Goal: Information Seeking & Learning: Understand process/instructions

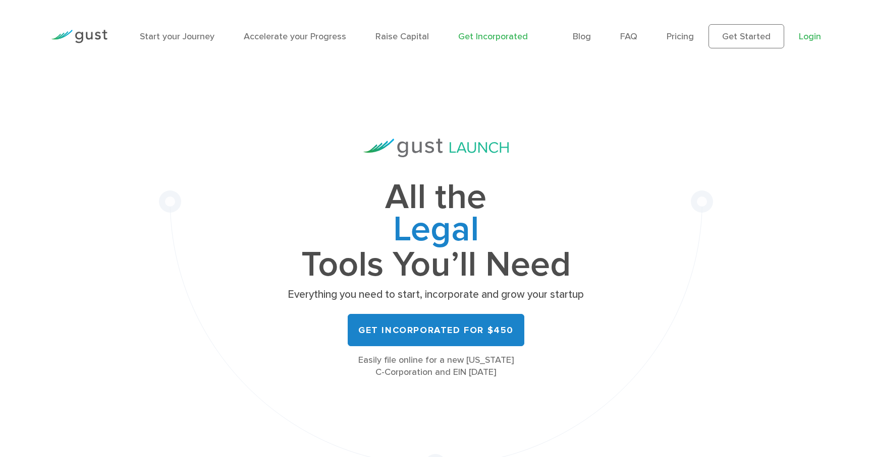
click at [812, 38] on link "Login" at bounding box center [809, 36] width 22 height 11
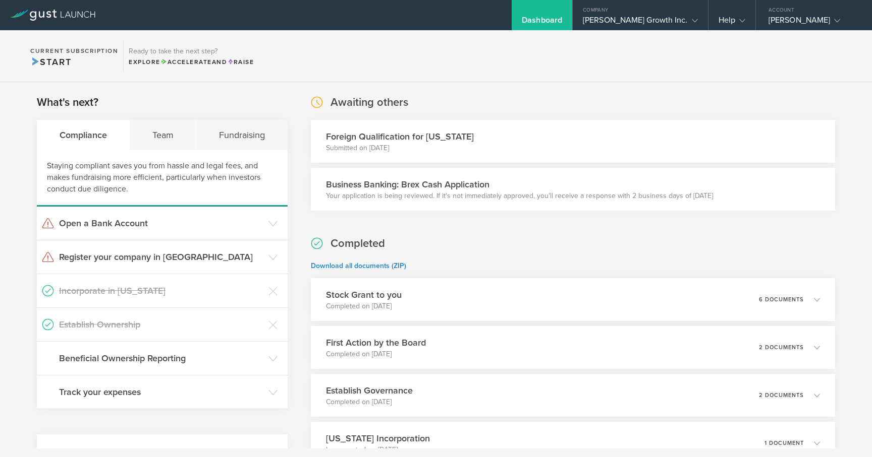
click at [540, 73] on section "Current Subscription Start Ready to take the next step? Explore Accelerate and …" at bounding box center [436, 56] width 872 height 52
click at [149, 225] on h3 "Open a Bank Account" at bounding box center [161, 223] width 204 height 13
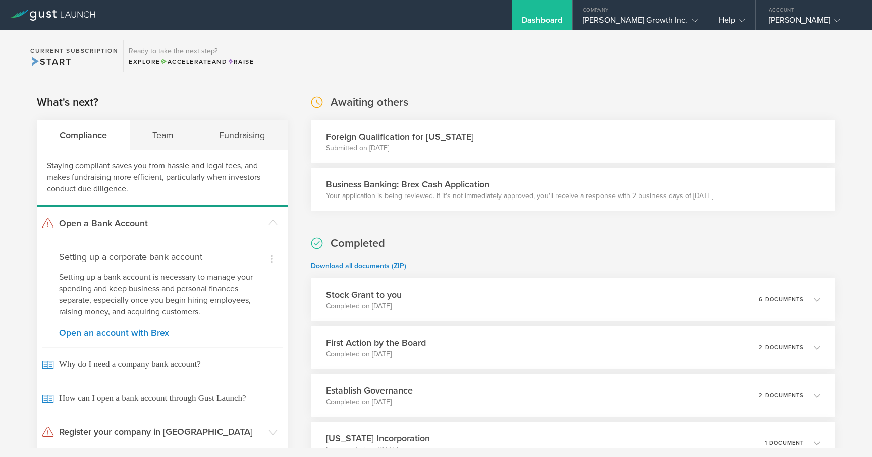
click at [432, 186] on h3 "Business Banking: Brex Cash Application" at bounding box center [519, 184] width 387 height 13
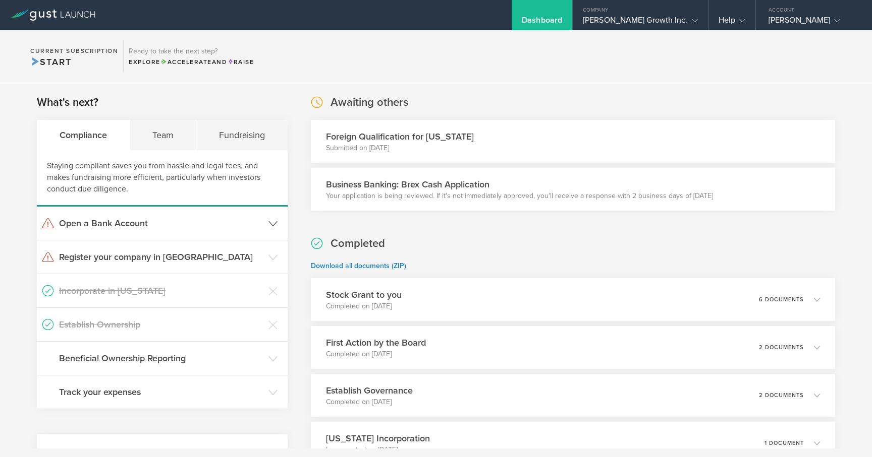
click at [268, 220] on icon at bounding box center [272, 223] width 9 height 9
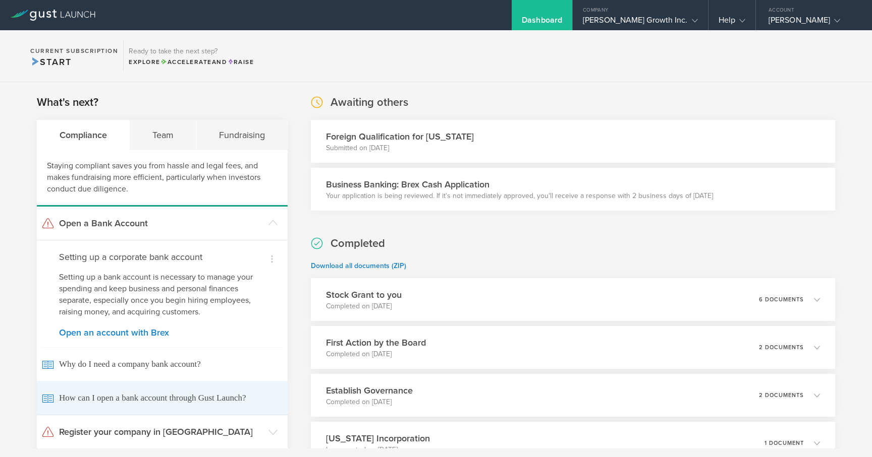
click at [217, 405] on span "How can I open a bank account through Gust Launch?" at bounding box center [162, 398] width 241 height 34
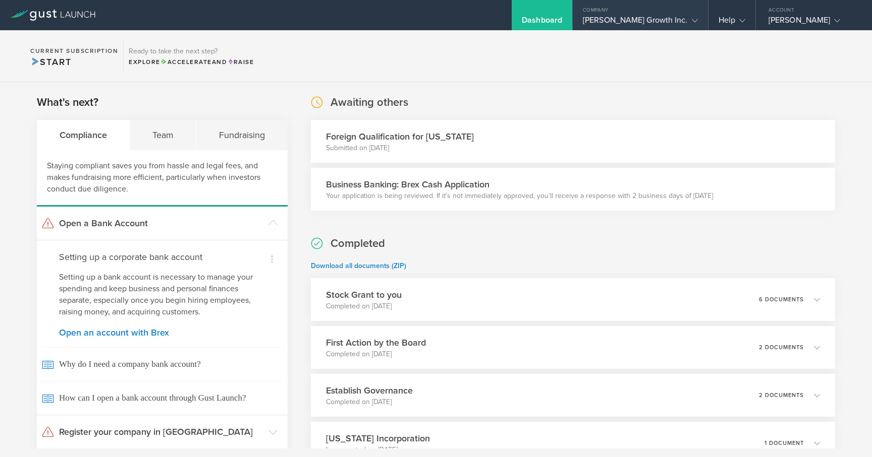
click at [675, 16] on div "Cedric Growth Inc." at bounding box center [640, 22] width 115 height 15
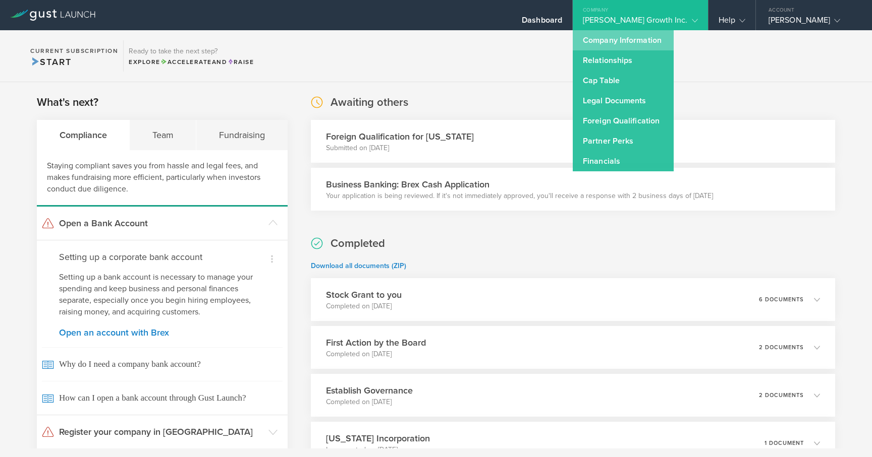
click at [668, 36] on link "Company Information" at bounding box center [623, 40] width 101 height 20
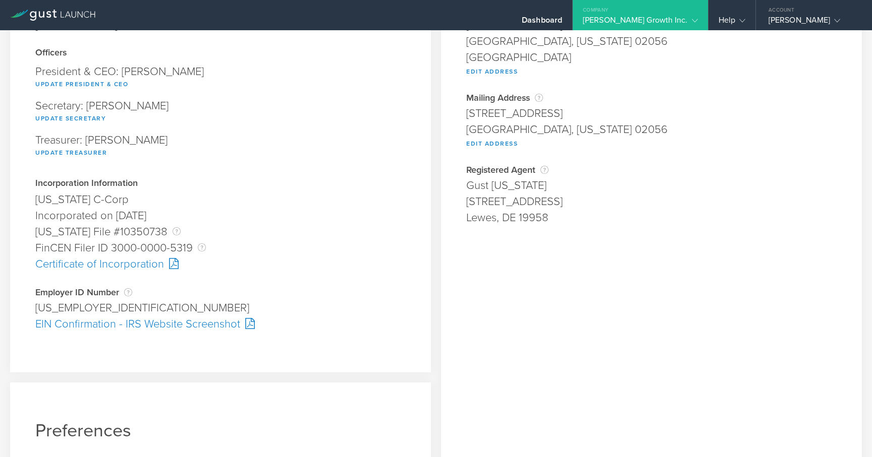
scroll to position [124, 0]
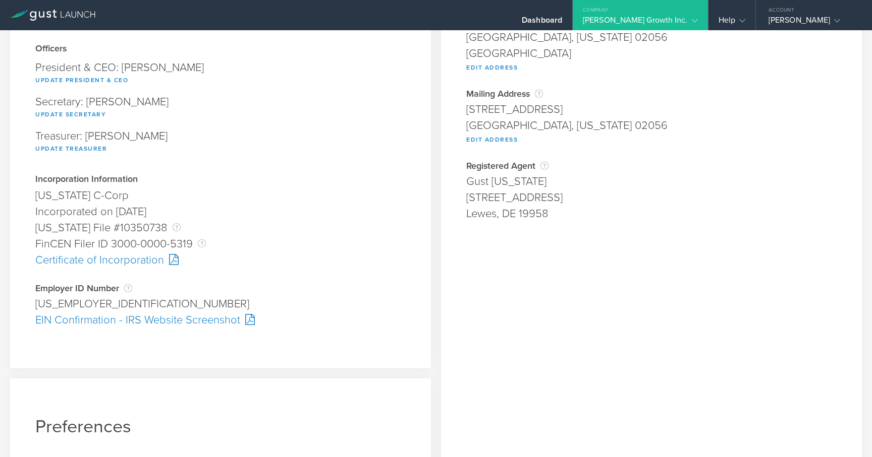
click at [198, 320] on div "EIN Confirmation - IRS Website Screenshot" at bounding box center [220, 320] width 370 height 16
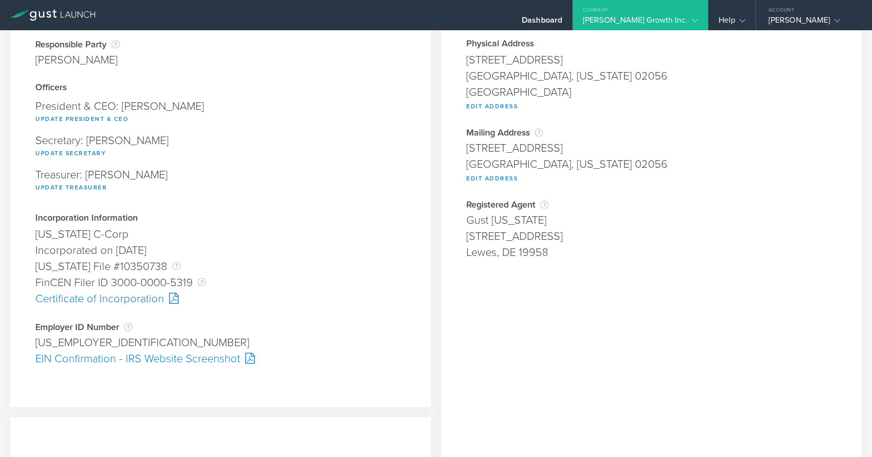
scroll to position [0, 0]
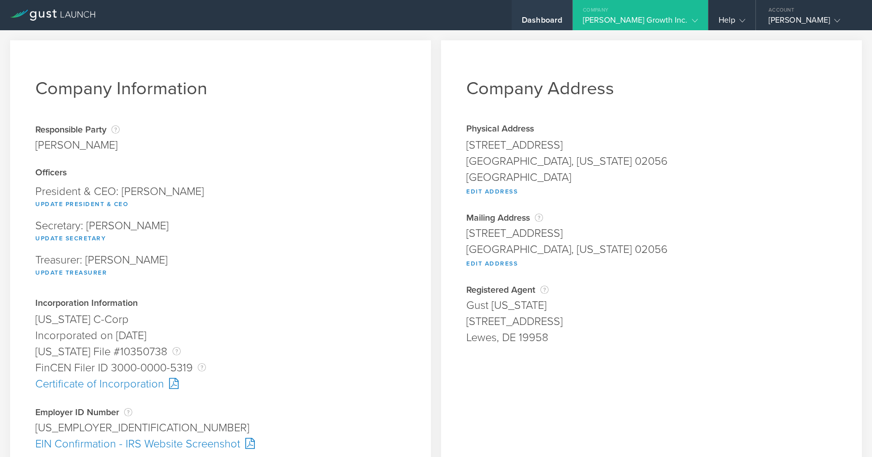
click at [562, 20] on div "Dashboard" at bounding box center [542, 22] width 40 height 15
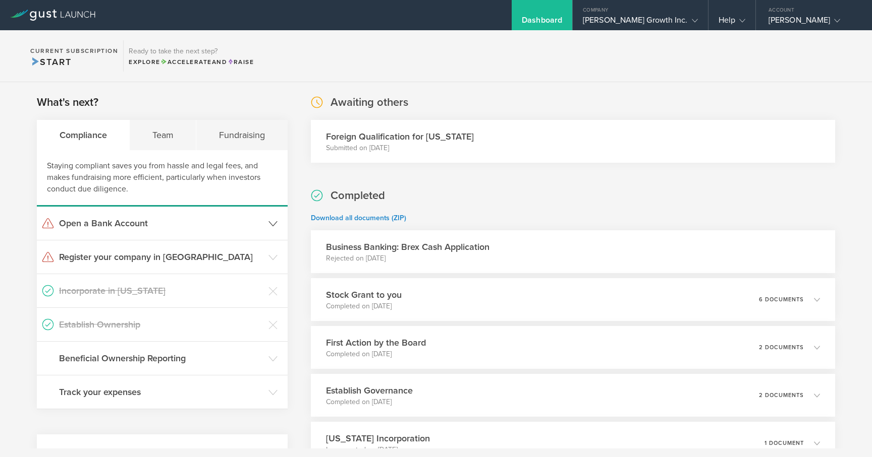
click at [273, 221] on icon at bounding box center [272, 223] width 9 height 9
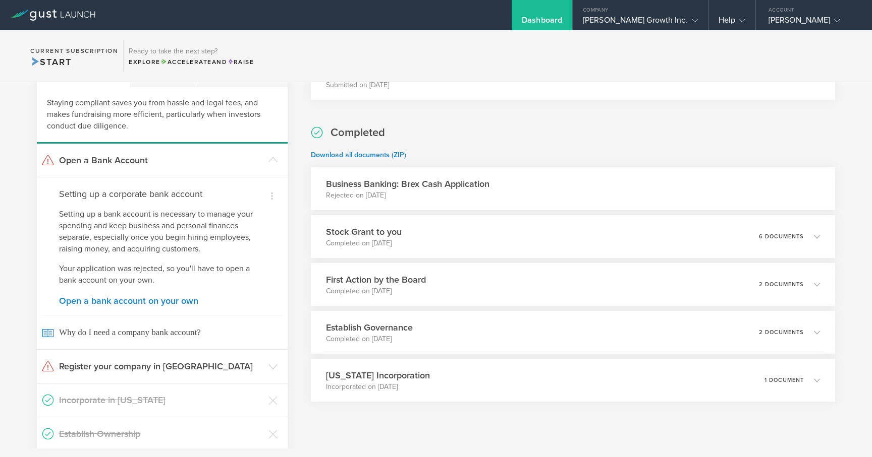
scroll to position [77, 0]
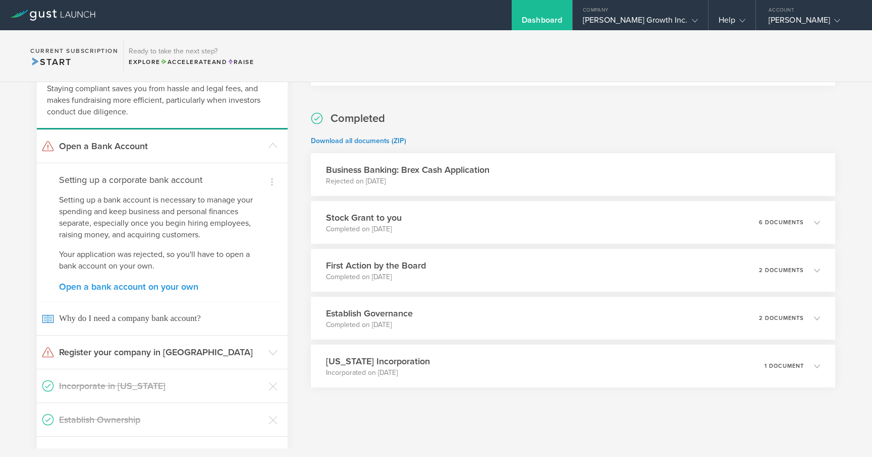
click at [160, 287] on link "Open a bank account on your own" at bounding box center [162, 286] width 206 height 9
click at [273, 151] on header "Open a Bank Account" at bounding box center [162, 146] width 251 height 33
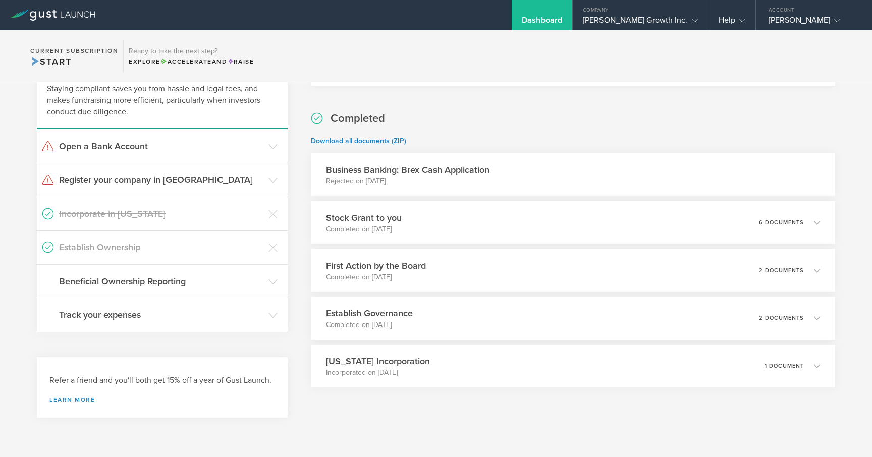
scroll to position [0, 0]
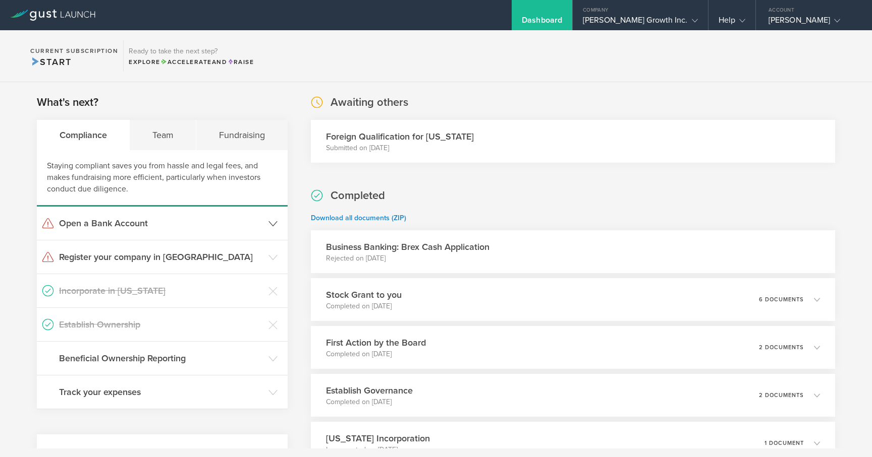
click at [259, 225] on h3 "Open a Bank Account" at bounding box center [161, 223] width 204 height 13
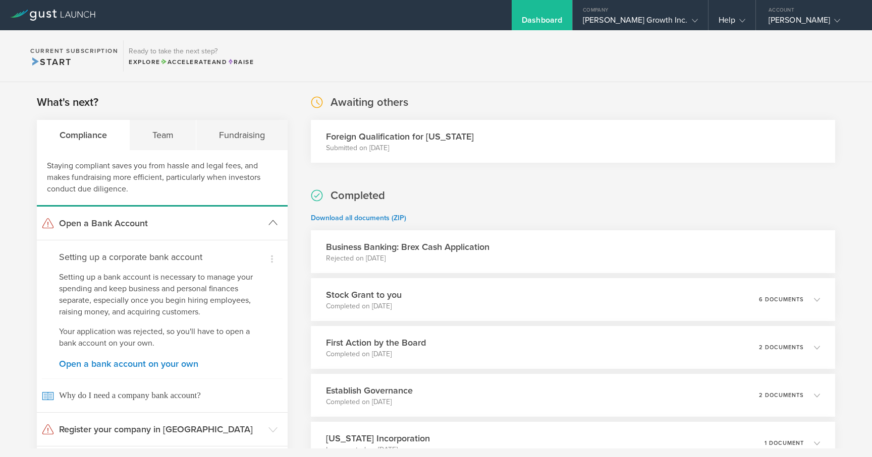
click at [254, 227] on h3 "Open a Bank Account" at bounding box center [161, 223] width 204 height 13
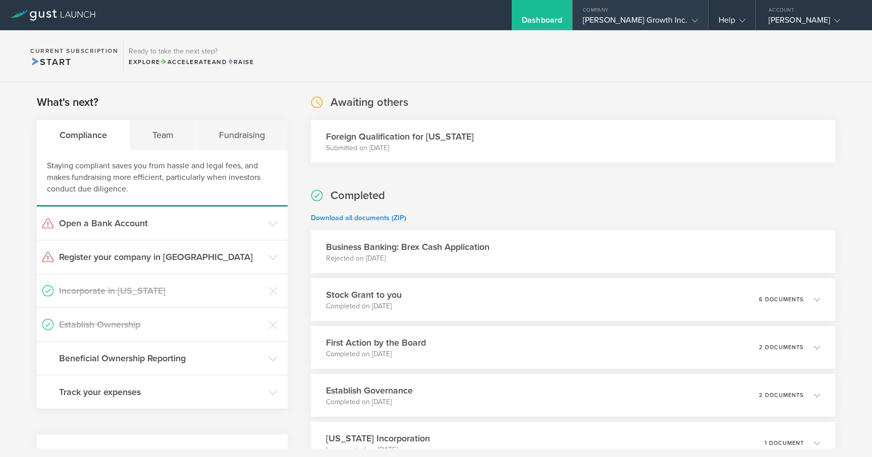
click at [665, 22] on div "Cedric Growth Inc." at bounding box center [640, 22] width 115 height 15
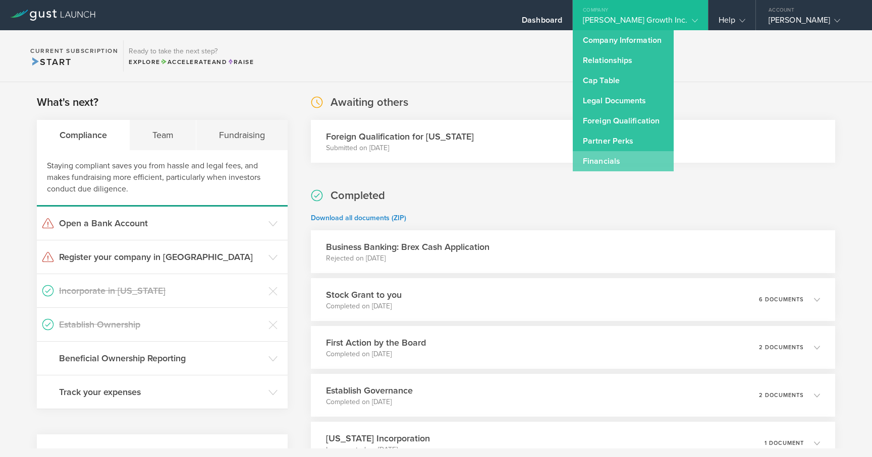
click at [642, 165] on link "Financials" at bounding box center [623, 161] width 101 height 20
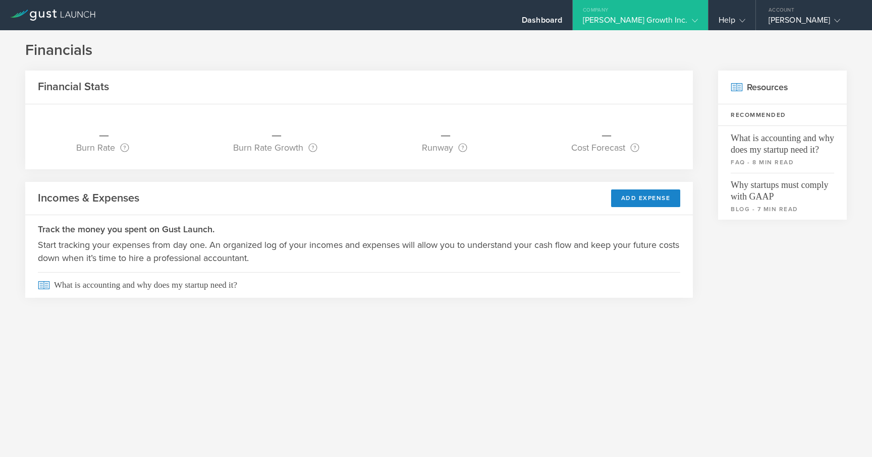
click at [642, 18] on div "Cedric Growth Inc." at bounding box center [640, 22] width 115 height 15
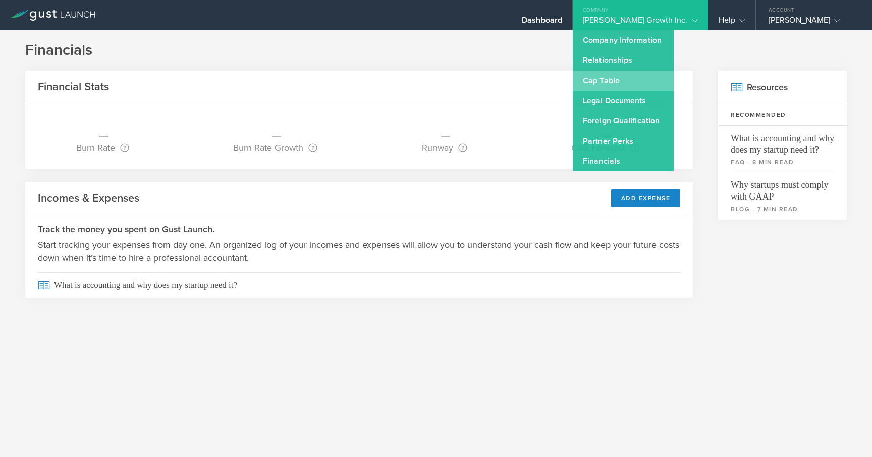
click at [656, 80] on link "Cap Table" at bounding box center [623, 81] width 101 height 20
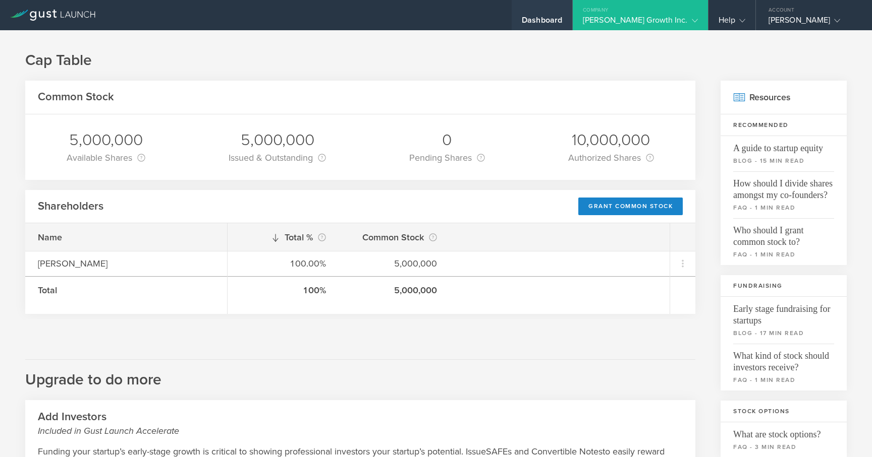
click at [562, 17] on div "Dashboard" at bounding box center [542, 22] width 40 height 15
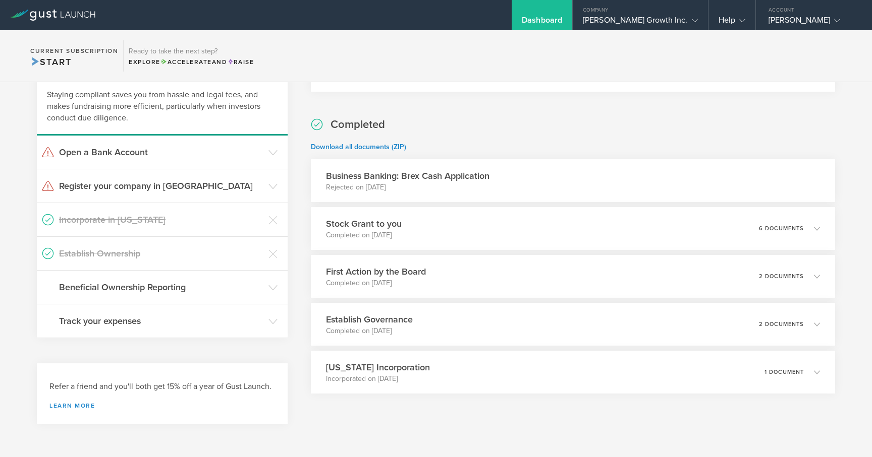
scroll to position [79, 0]
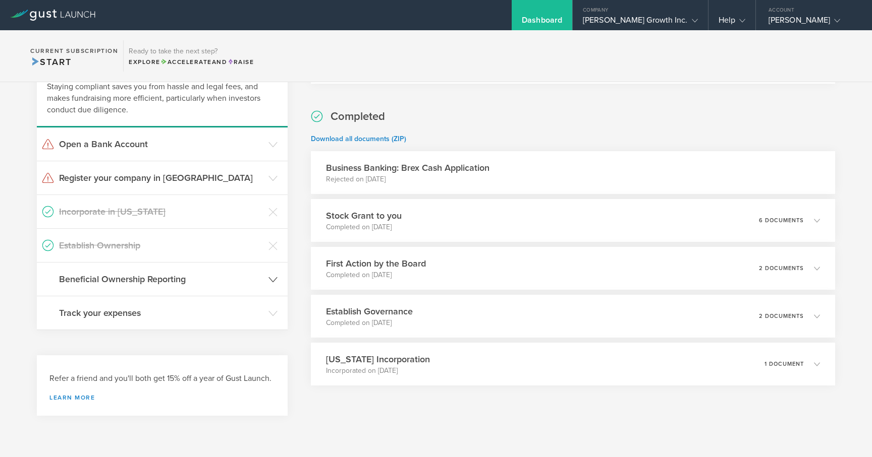
click at [224, 281] on h3 "Beneficial Ownership Reporting" at bounding box center [161, 279] width 204 height 13
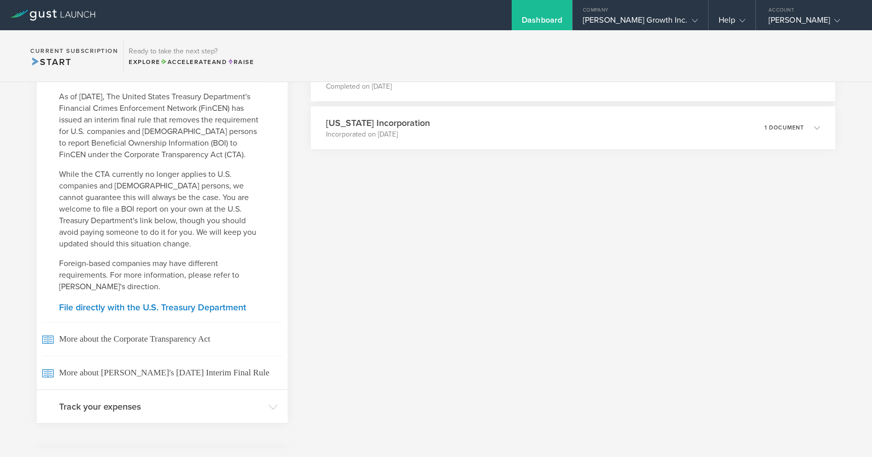
scroll to position [318, 0]
click at [229, 407] on h3 "Track your expenses" at bounding box center [161, 404] width 204 height 13
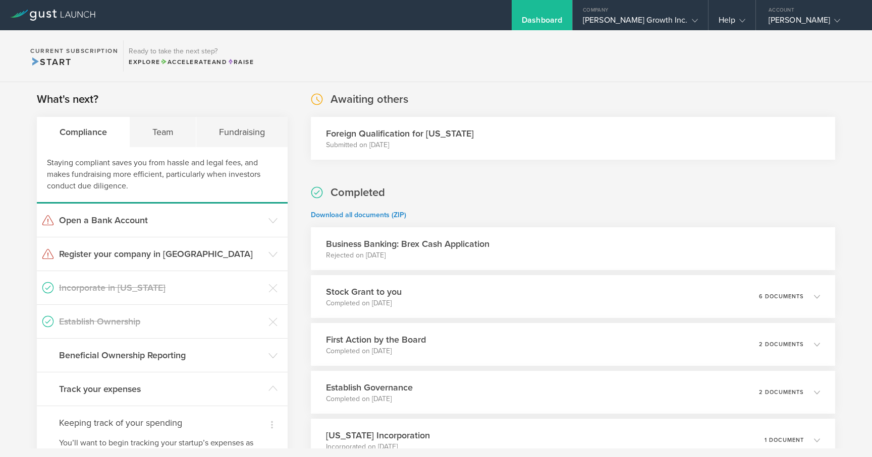
scroll to position [0, 0]
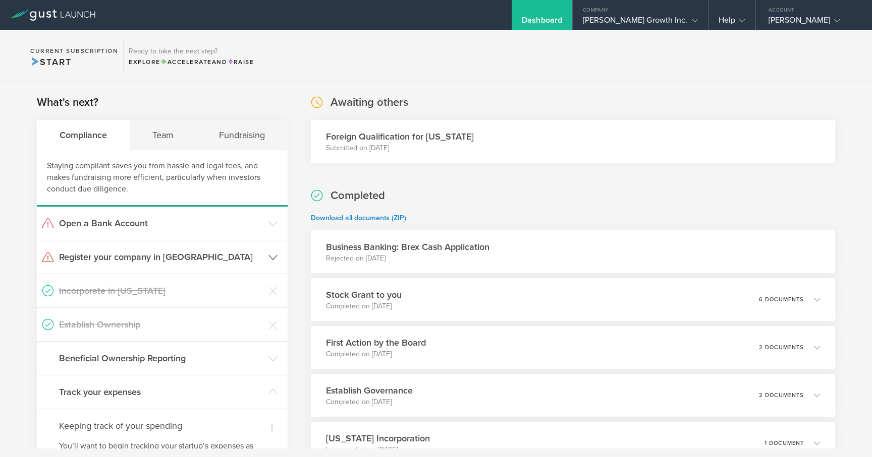
click at [258, 261] on h3 "Register your company in MA" at bounding box center [161, 257] width 204 height 13
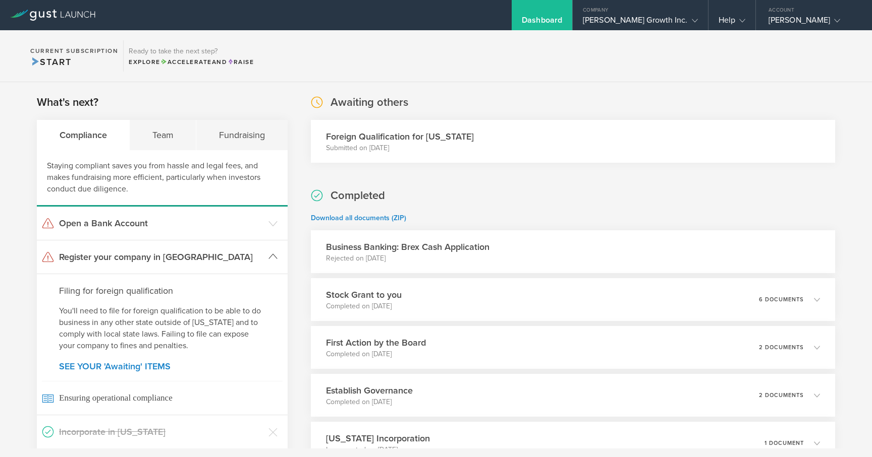
click at [258, 261] on h3 "Register your company in MA" at bounding box center [161, 257] width 204 height 13
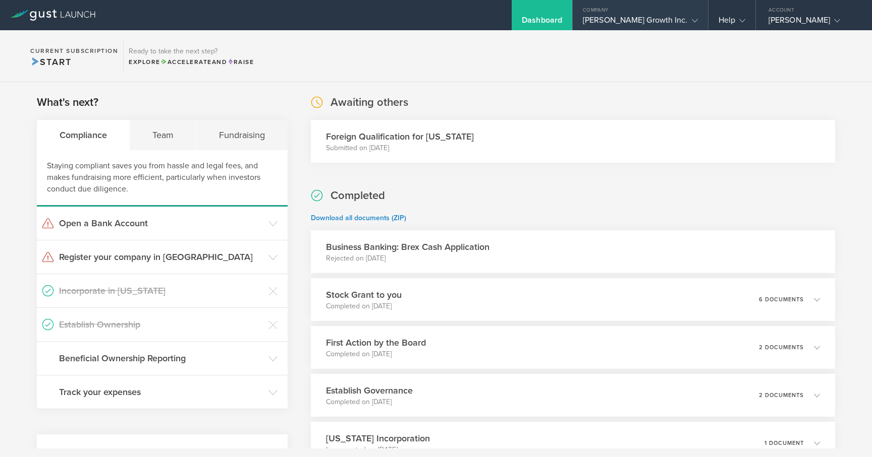
click at [665, 18] on div "Cedric Growth Inc." at bounding box center [640, 22] width 115 height 15
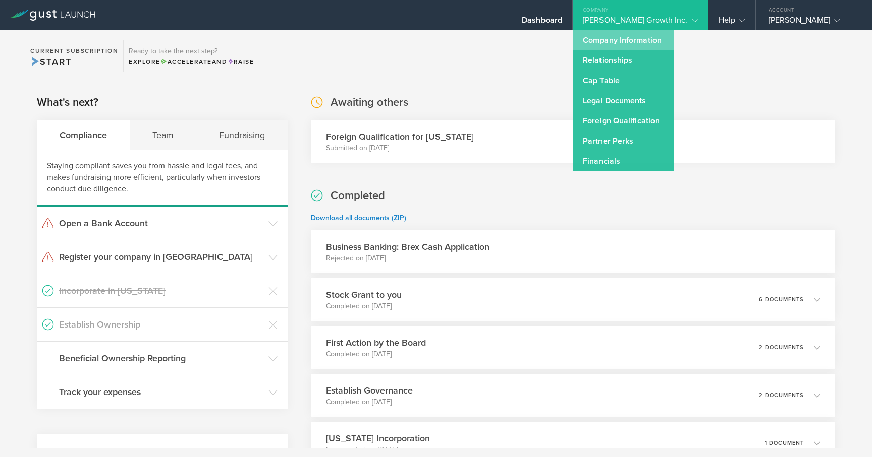
click at [660, 46] on link "Company Information" at bounding box center [623, 40] width 101 height 20
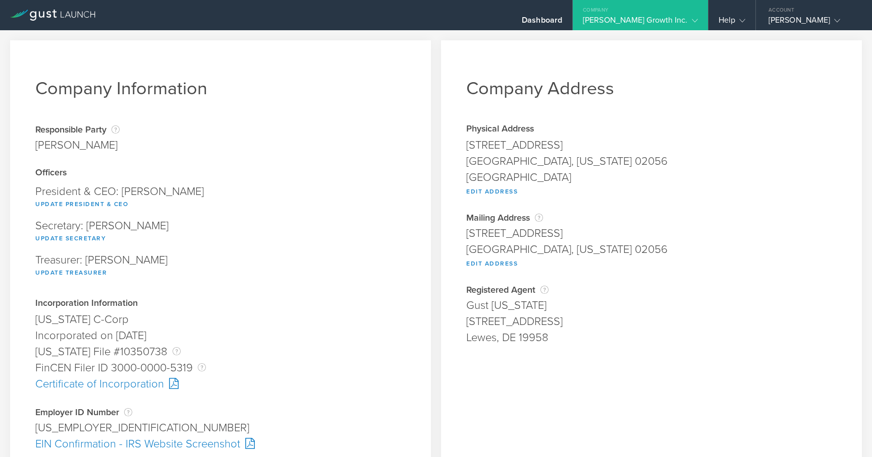
click at [686, 20] on div "Cedric Growth Inc." at bounding box center [640, 22] width 115 height 15
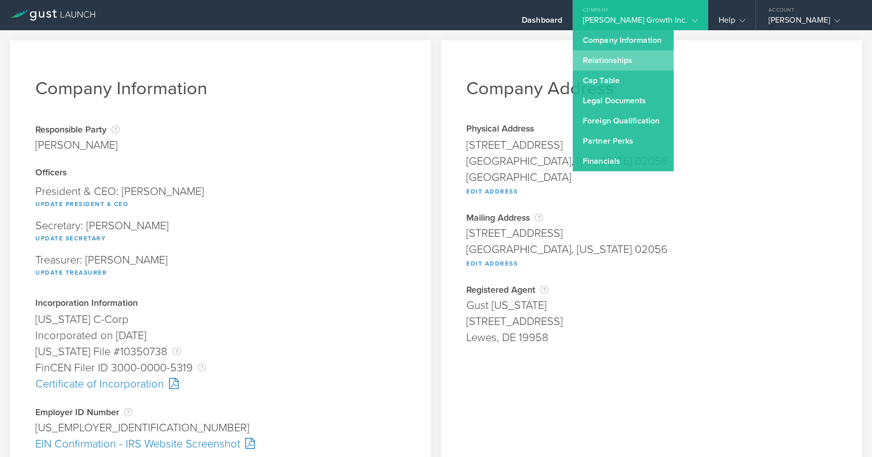
click at [651, 64] on link "Relationships" at bounding box center [623, 60] width 101 height 20
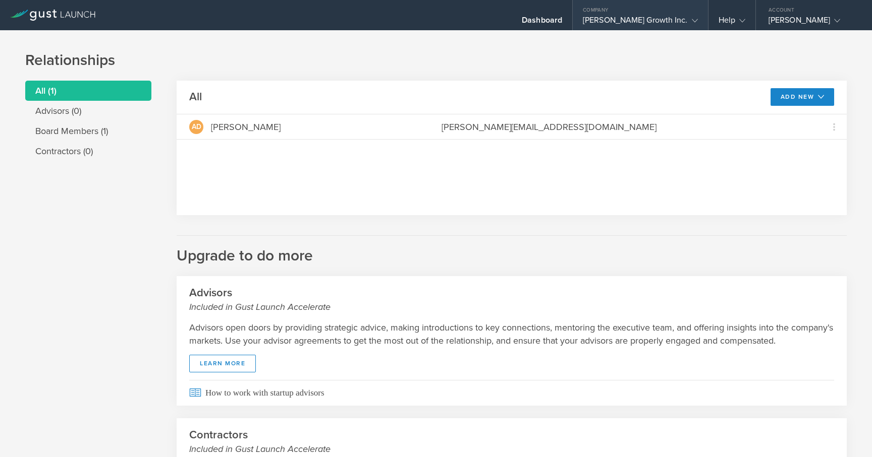
click at [698, 19] on div "Cedric Growth Inc." at bounding box center [640, 22] width 135 height 15
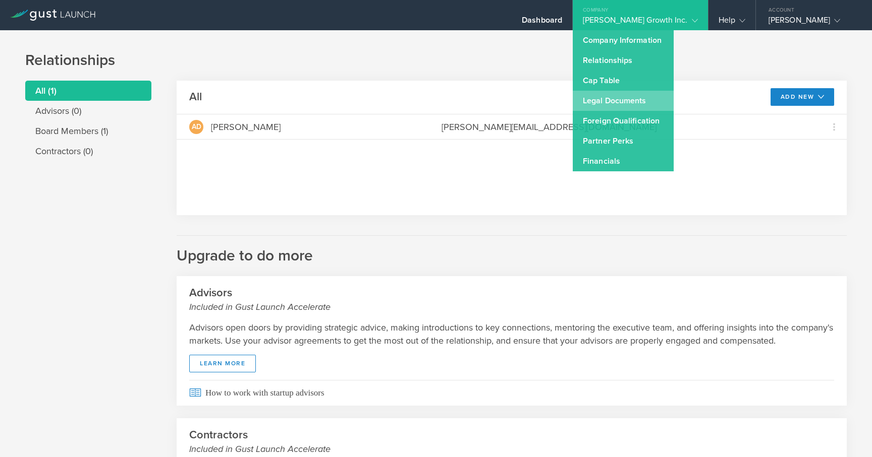
click at [672, 94] on link "Legal Documents" at bounding box center [623, 101] width 101 height 20
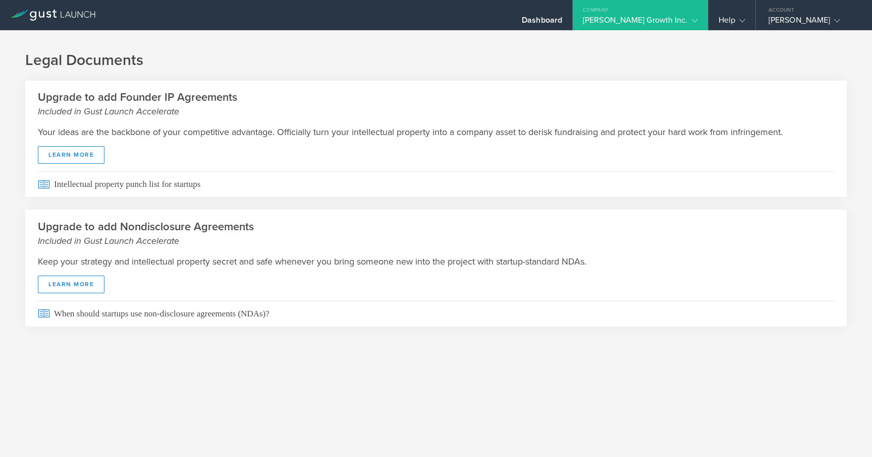
click at [50, 17] on icon at bounding box center [52, 15] width 85 height 11
